Goal: Find specific page/section: Find specific page/section

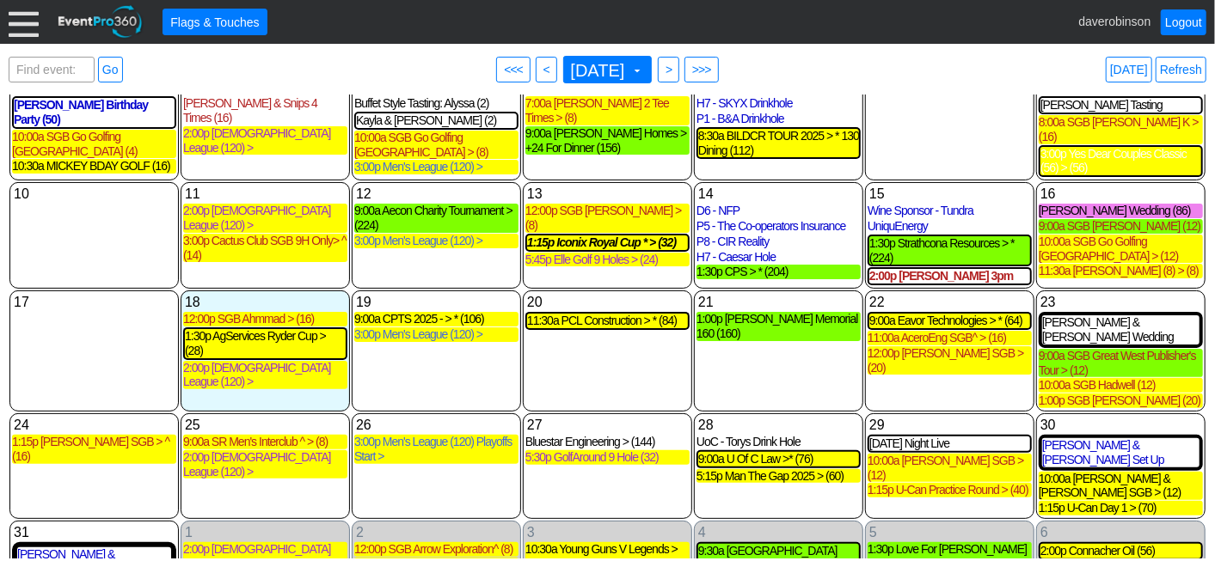
scroll to position [142, 0]
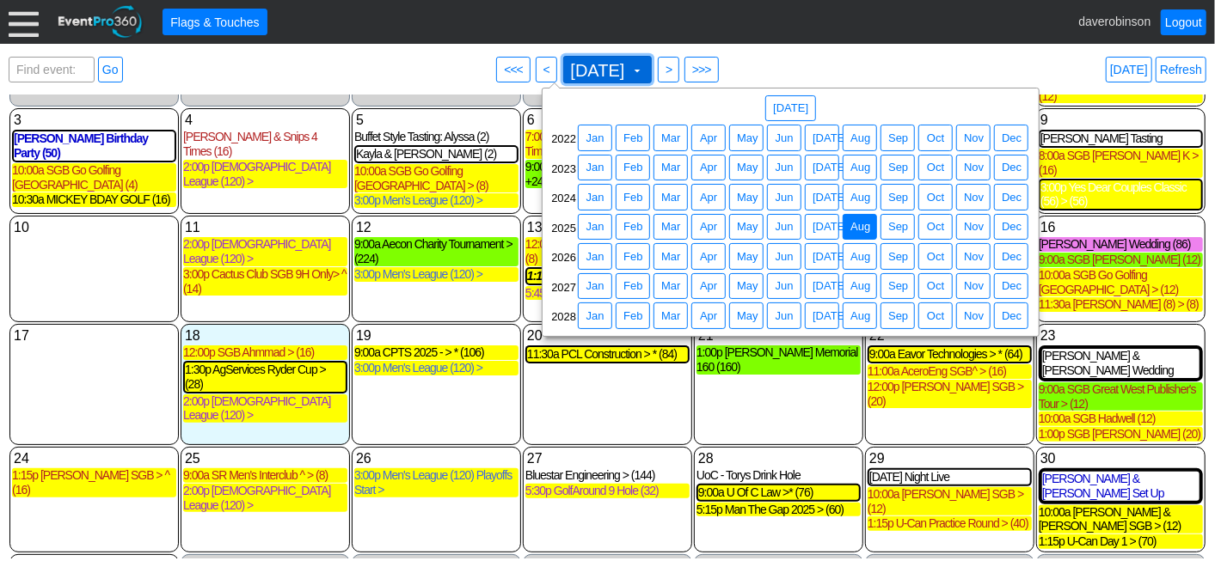
click at [652, 58] on span "August 2025 ▼" at bounding box center [607, 70] width 89 height 28
click at [857, 198] on span "Aug" at bounding box center [860, 197] width 27 height 17
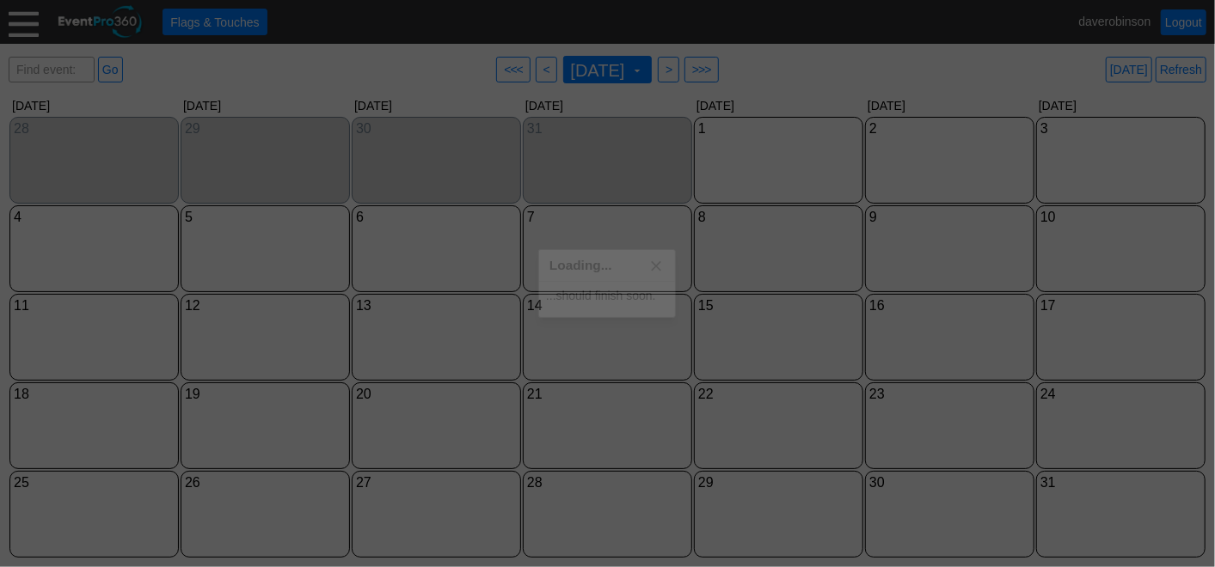
scroll to position [0, 0]
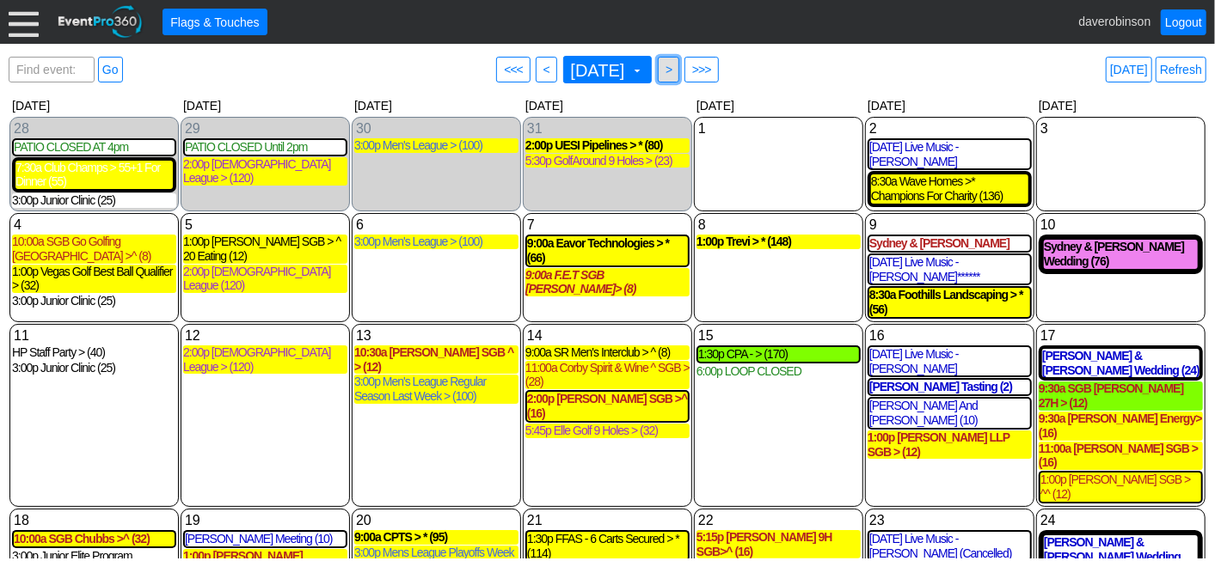
click at [675, 73] on span ">" at bounding box center [668, 69] width 13 height 17
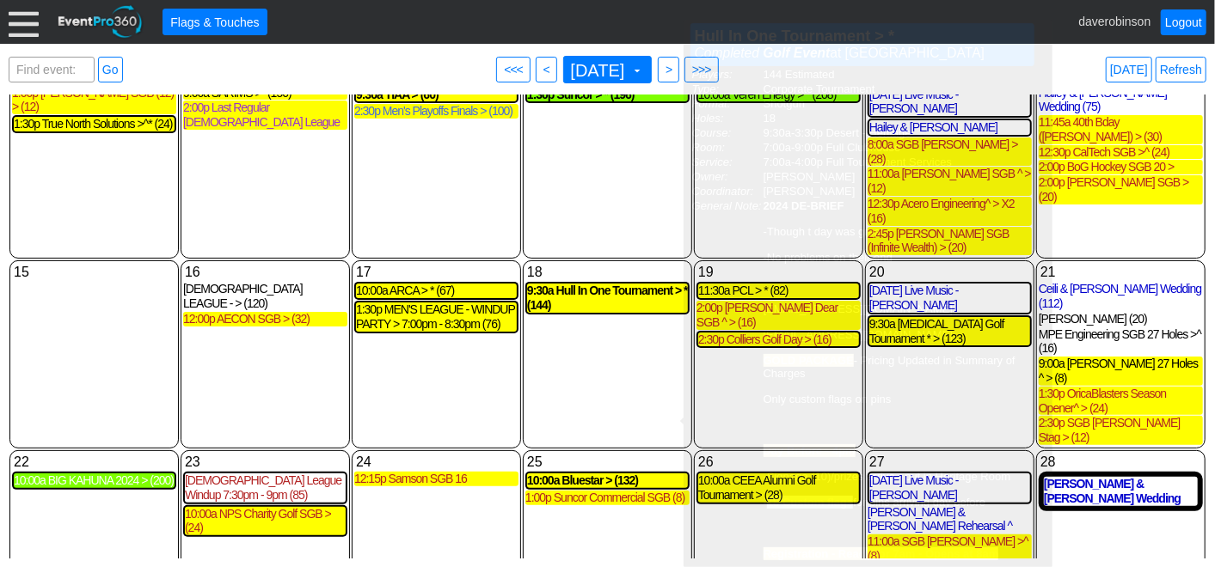
scroll to position [181, 0]
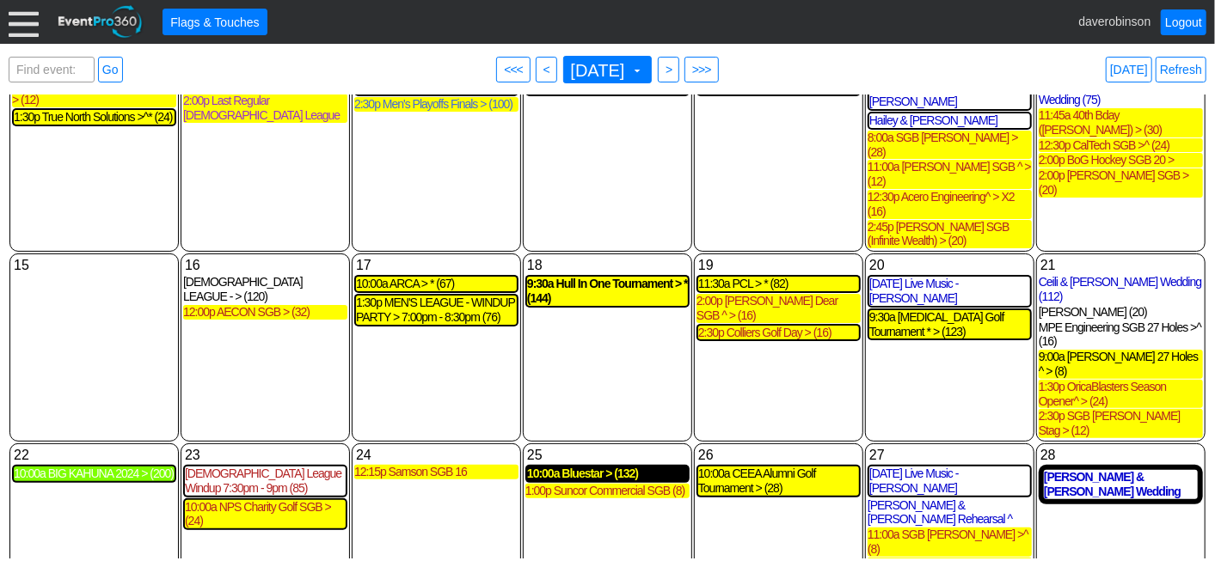
click at [585, 467] on div "10:00a Bluestar > (132)" at bounding box center [607, 474] width 161 height 15
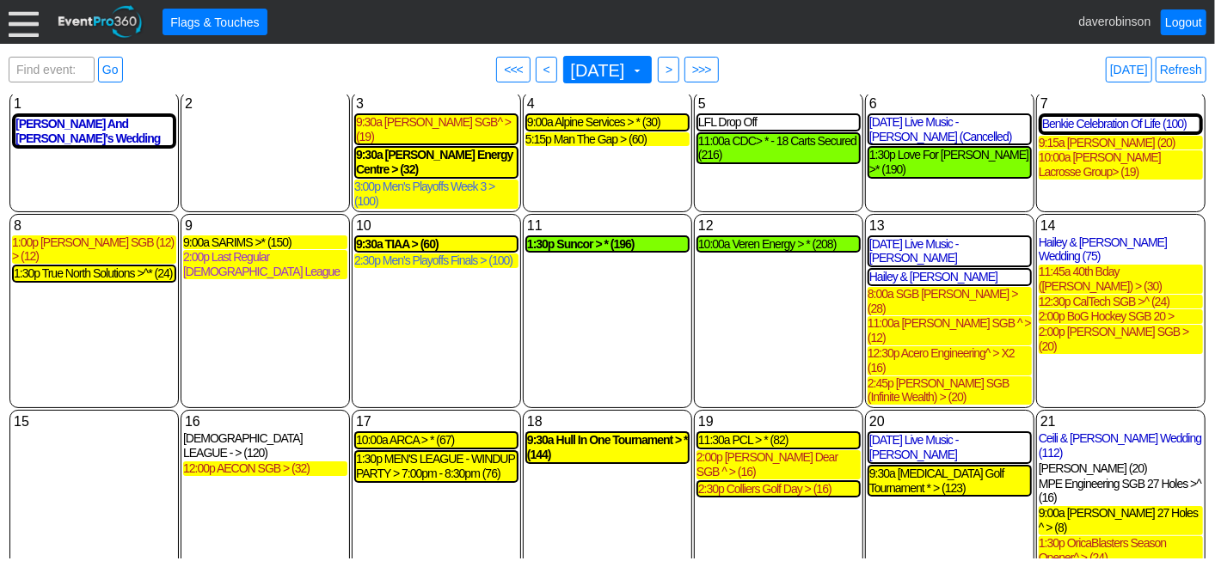
scroll to position [0, 0]
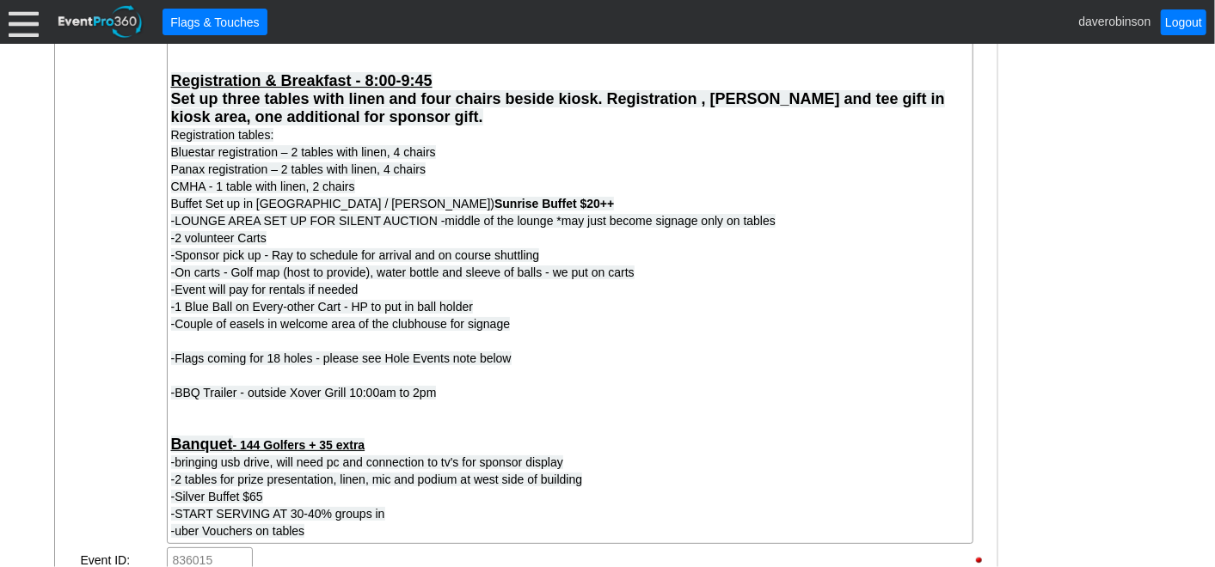
scroll to position [1432, 0]
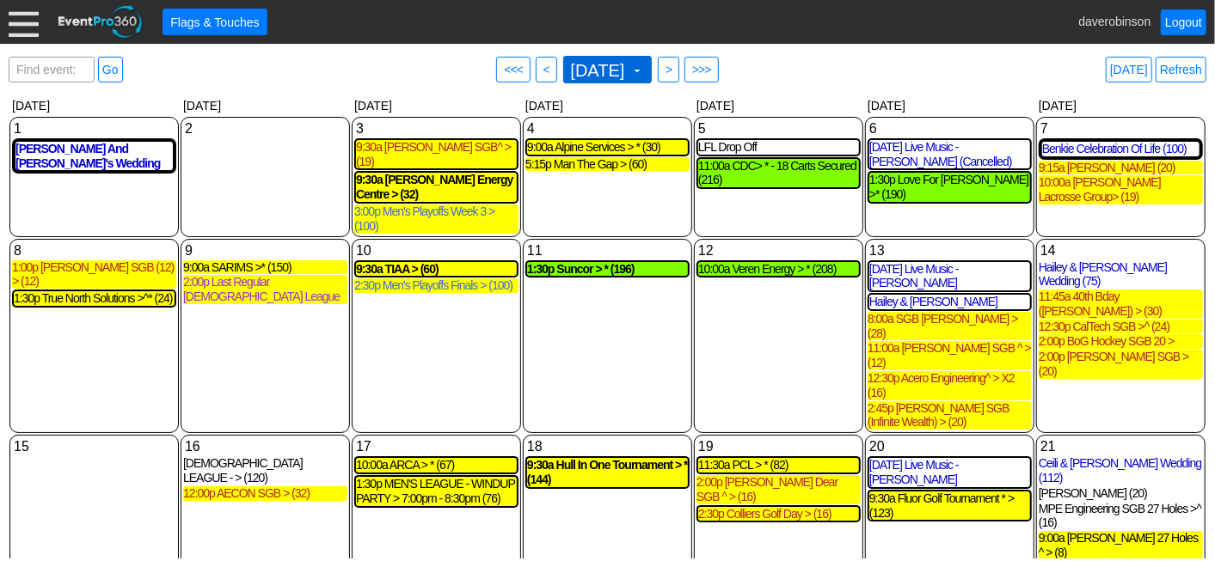
click at [645, 77] on span "September 2024 ▼" at bounding box center [605, 69] width 77 height 19
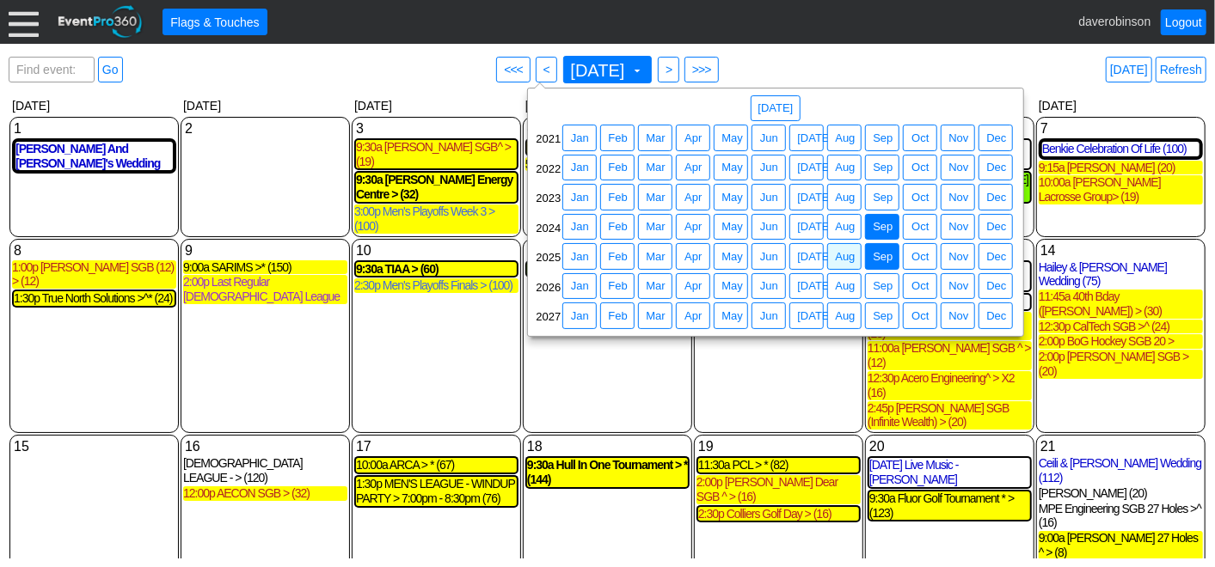
click at [887, 254] on span "Sep" at bounding box center [882, 256] width 27 height 17
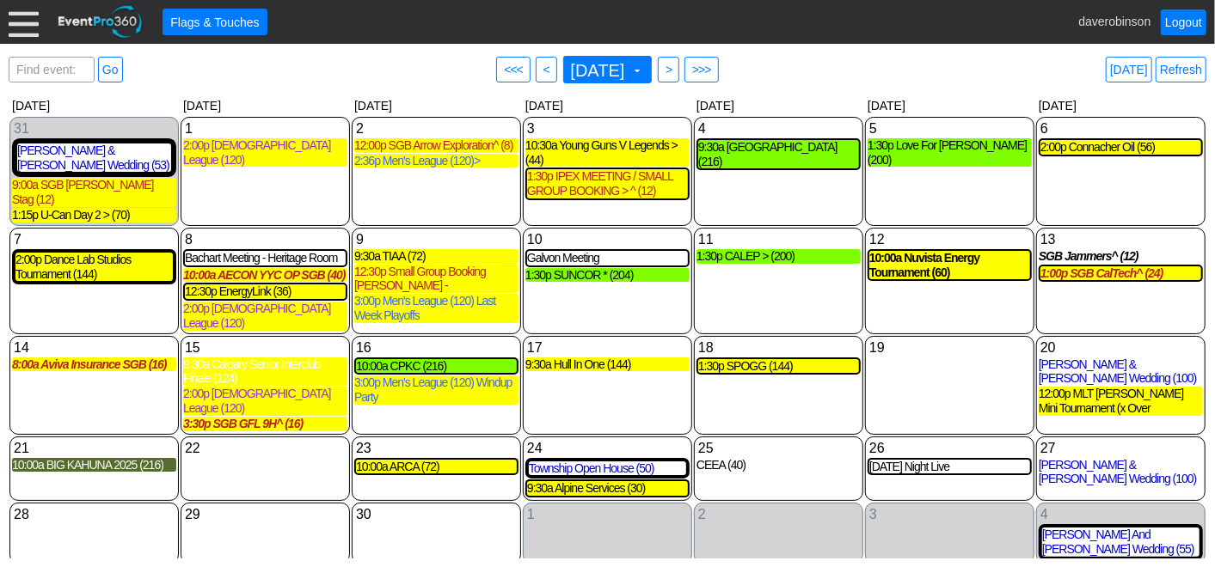
click at [967, 263] on div "10:00a Nuvista Energy Tournament (60)" at bounding box center [949, 265] width 164 height 33
click at [964, 259] on div "10:00a Nuvista Energy Tournament (60)" at bounding box center [949, 265] width 161 height 29
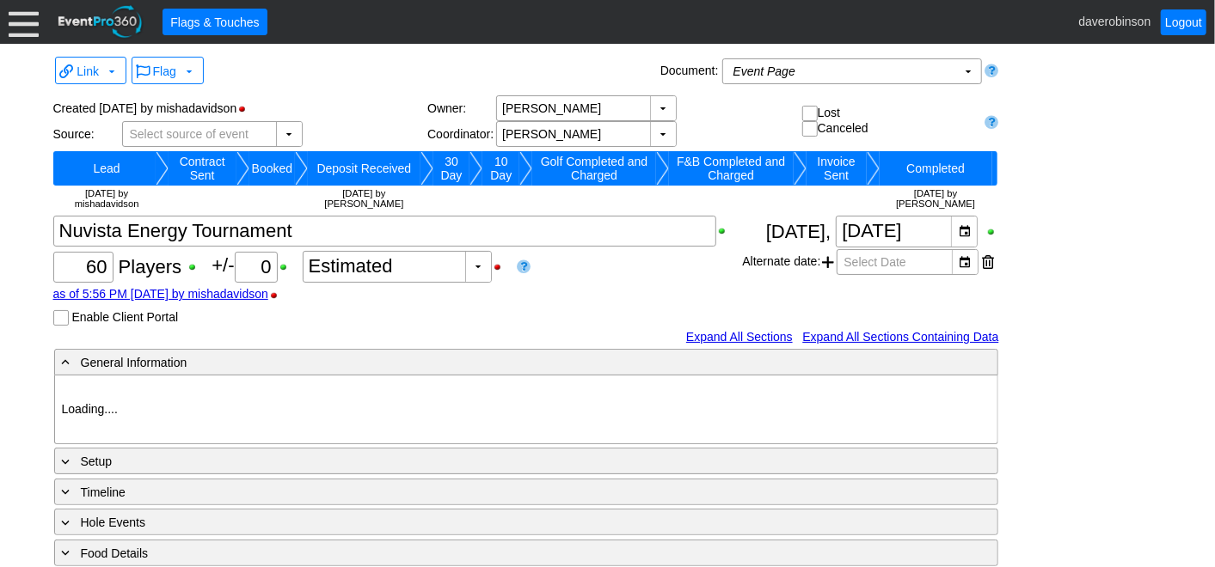
type input "Heritage Pointe Golf Club"
type input "Corporate Tournament"
type input "X Over"
type input "1123703"
